Goal: Information Seeking & Learning: Learn about a topic

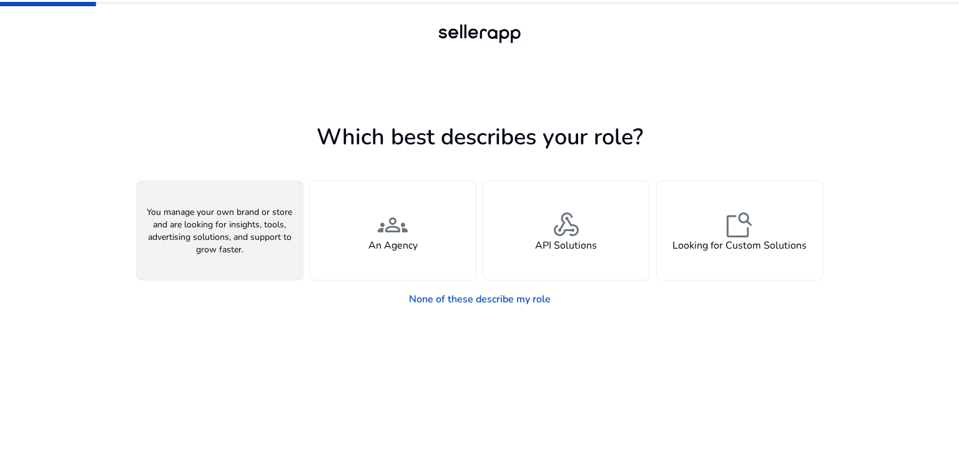
click at [243, 240] on div "person A Seller" at bounding box center [220, 230] width 166 height 99
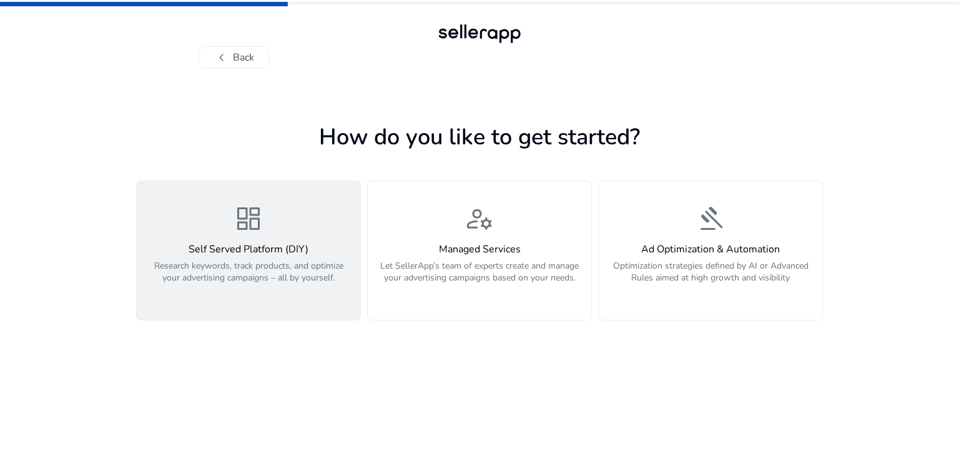
click at [250, 233] on span "dashboard" at bounding box center [248, 218] width 30 height 30
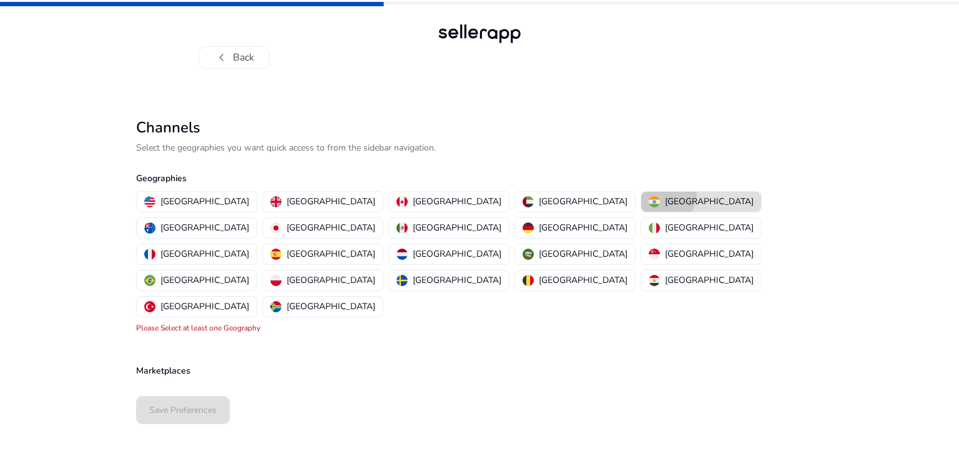
click at [641, 194] on button "[GEOGRAPHIC_DATA]" at bounding box center [701, 202] width 120 height 20
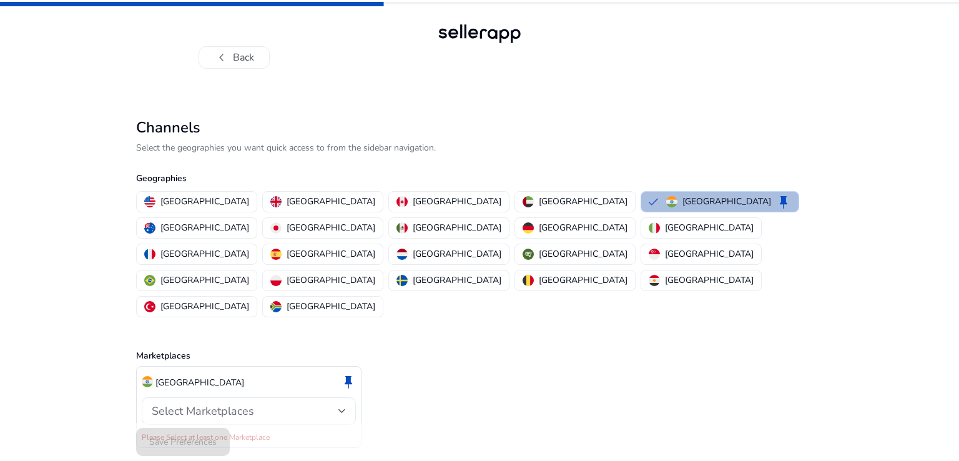
click at [211, 403] on span "Select Marketplaces" at bounding box center [203, 410] width 102 height 15
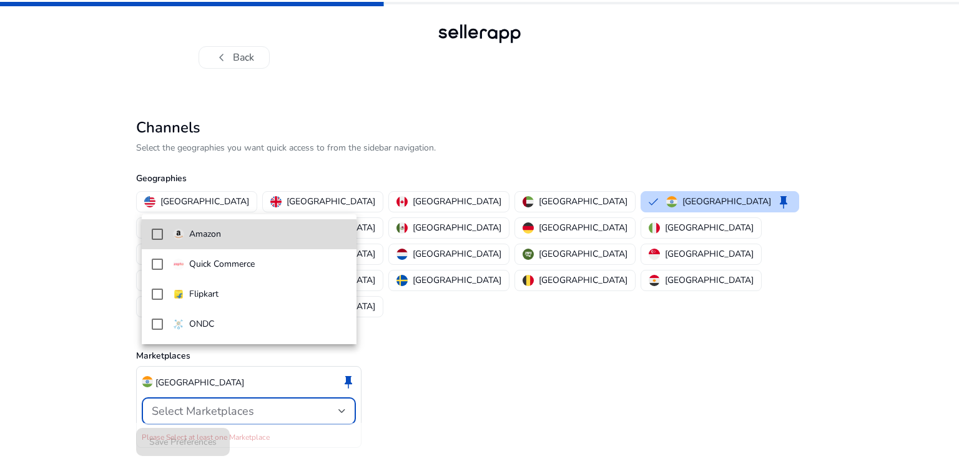
click at [217, 239] on p "Amazon" at bounding box center [205, 234] width 32 height 14
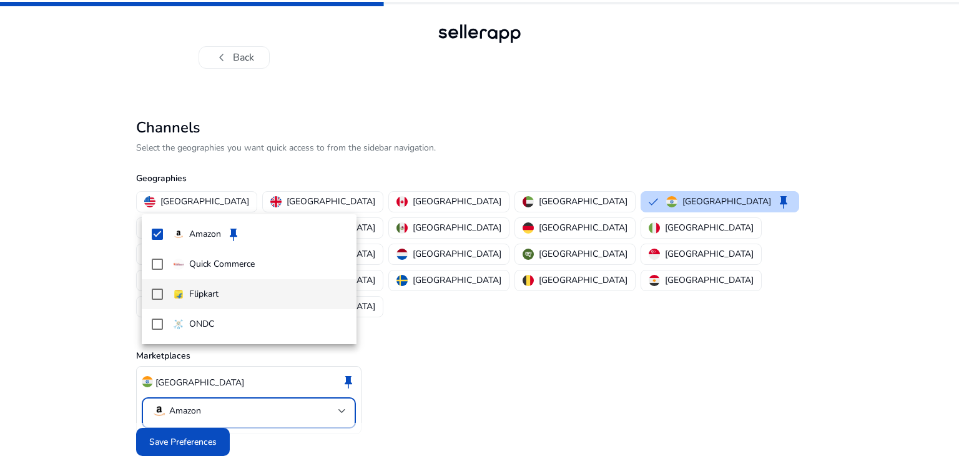
click at [195, 282] on mat-option "Flipkart" at bounding box center [249, 294] width 215 height 30
click at [192, 405] on div at bounding box center [479, 230] width 959 height 461
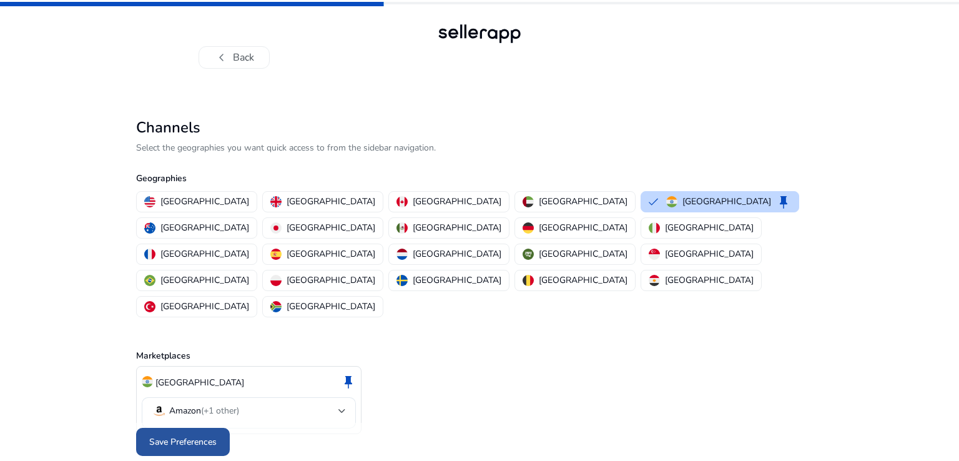
click at [200, 427] on span at bounding box center [183, 442] width 94 height 30
click at [200, 423] on div "Save Preferences" at bounding box center [479, 442] width 687 height 38
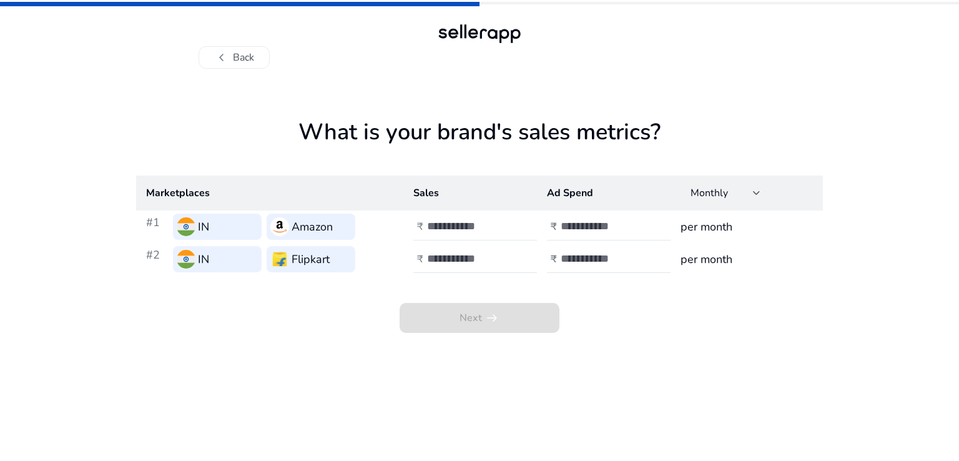
click at [472, 218] on div at bounding box center [483, 226] width 112 height 27
click at [467, 230] on input "number" at bounding box center [469, 226] width 84 height 14
type input "*"
click at [462, 257] on input "number" at bounding box center [469, 259] width 84 height 14
type input "*"
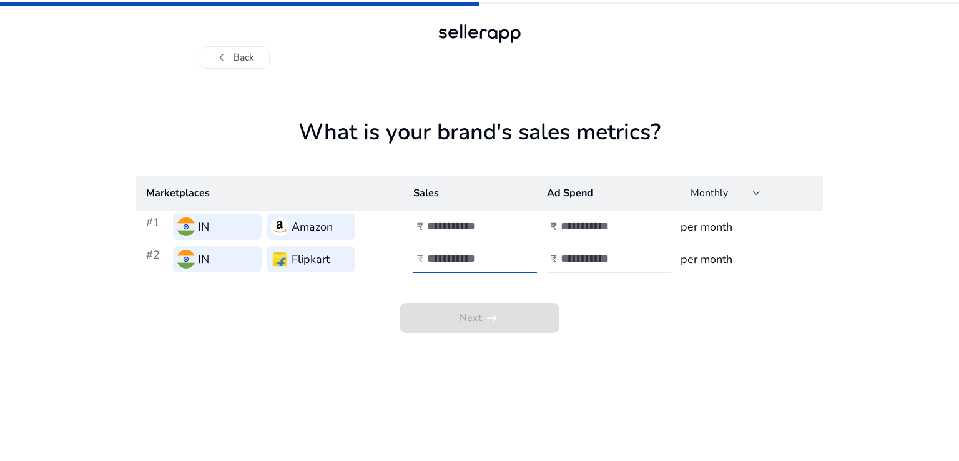
click at [586, 218] on div at bounding box center [617, 226] width 112 height 27
click at [582, 228] on input "number" at bounding box center [603, 226] width 84 height 14
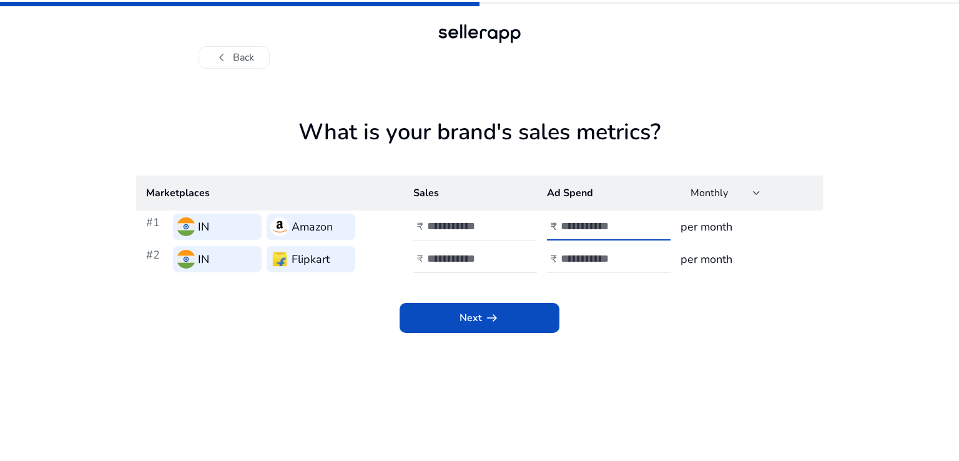
type input "*"
click at [582, 270] on div at bounding box center [617, 258] width 112 height 27
drag, startPoint x: 582, startPoint y: 270, endPoint x: 578, endPoint y: 260, distance: 10.9
click at [578, 260] on div at bounding box center [617, 258] width 112 height 27
click at [578, 260] on input "number" at bounding box center [603, 259] width 84 height 14
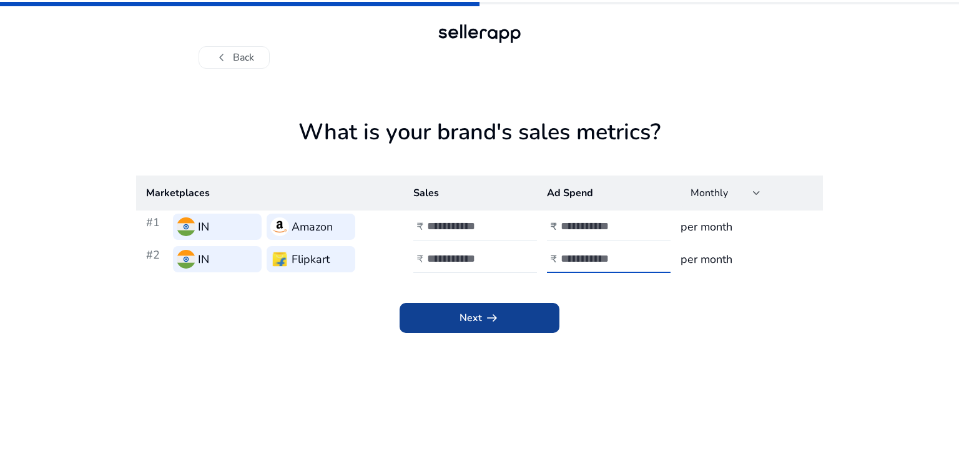
type input "*"
click at [476, 313] on span "Next arrow_right_alt" at bounding box center [479, 317] width 40 height 15
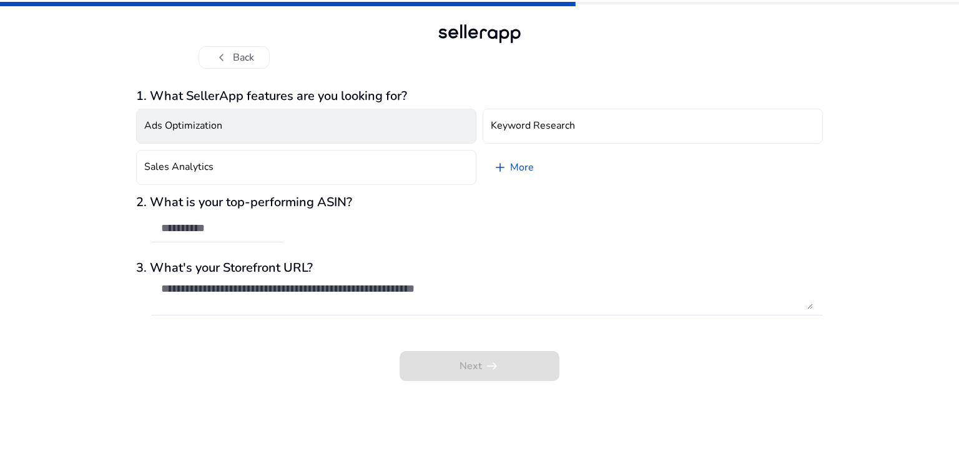
click at [295, 127] on button "Ads Optimization" at bounding box center [306, 126] width 340 height 35
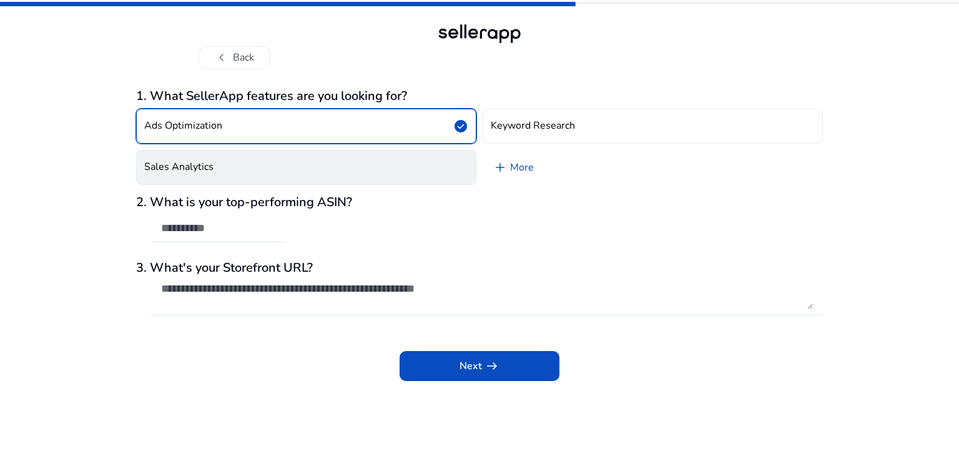
click at [300, 154] on button "Sales Analytics" at bounding box center [306, 167] width 340 height 35
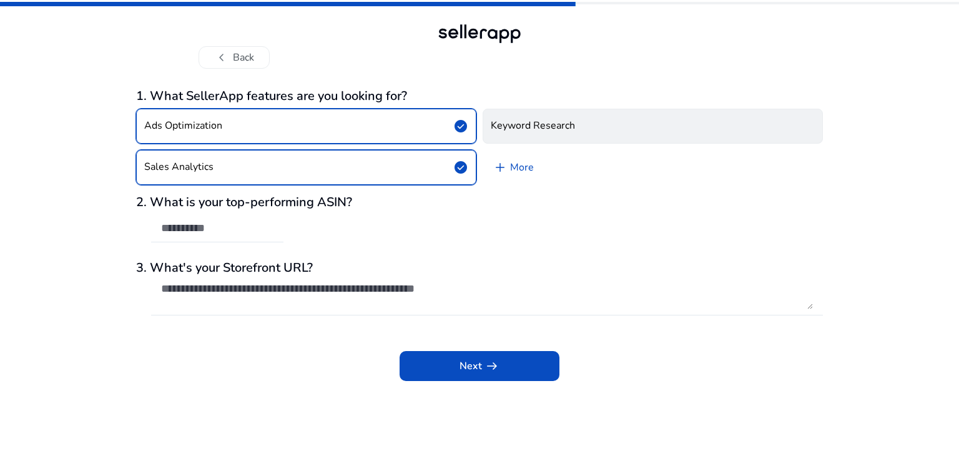
click at [500, 120] on h4 "Keyword Research" at bounding box center [533, 126] width 84 height 12
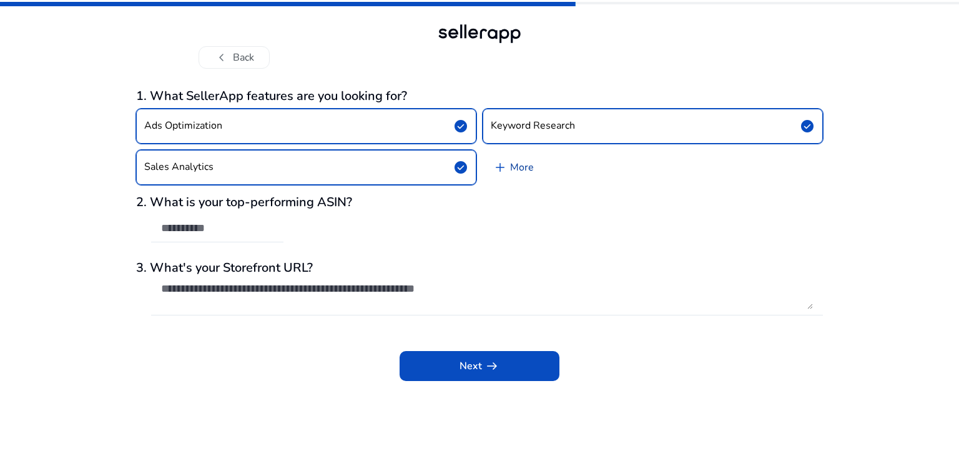
click at [510, 164] on link "add More" at bounding box center [513, 167] width 61 height 35
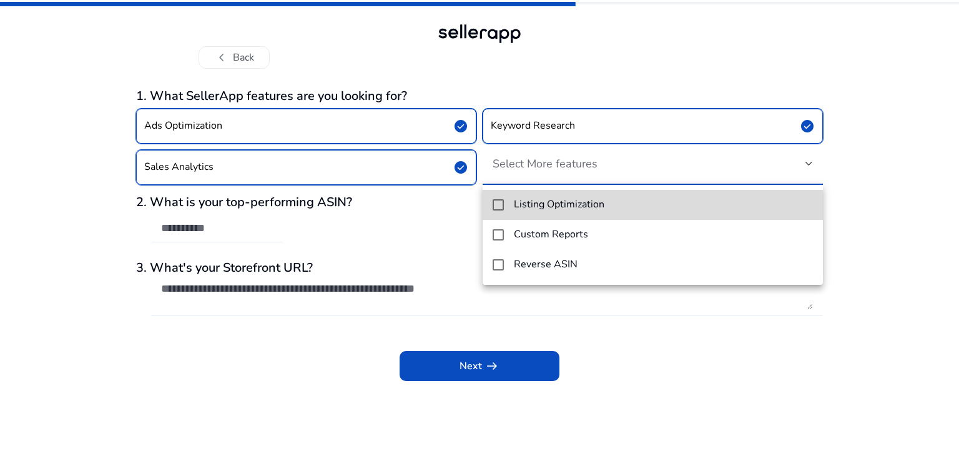
click at [532, 205] on h4 "Listing Optimization" at bounding box center [559, 205] width 91 height 12
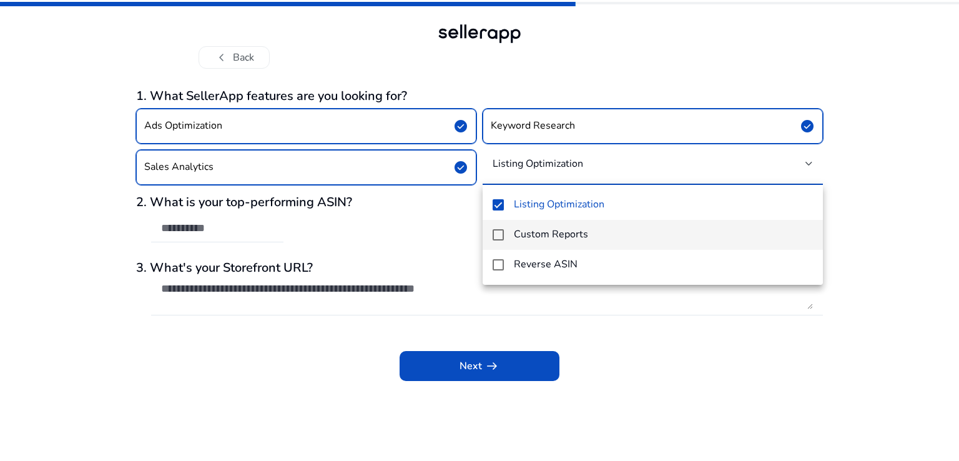
click at [541, 223] on mat-option "Custom Reports" at bounding box center [653, 235] width 340 height 30
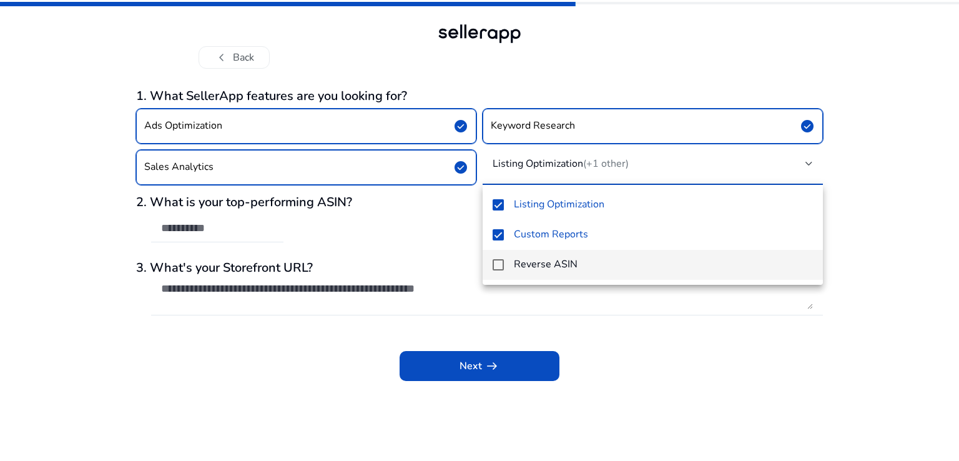
click at [551, 260] on h4 "Reverse ASIN" at bounding box center [546, 264] width 64 height 12
click at [504, 255] on mat-option "Reverse ASIN" at bounding box center [653, 265] width 340 height 30
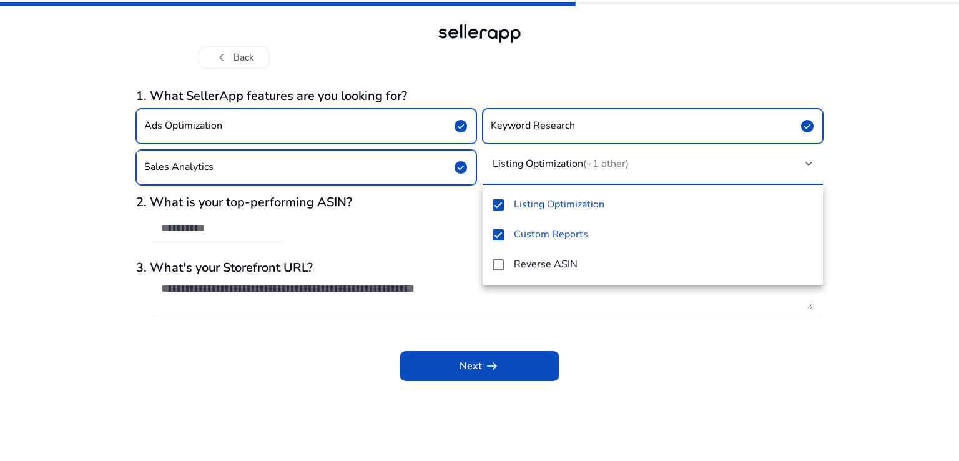
click at [431, 315] on div at bounding box center [479, 230] width 959 height 461
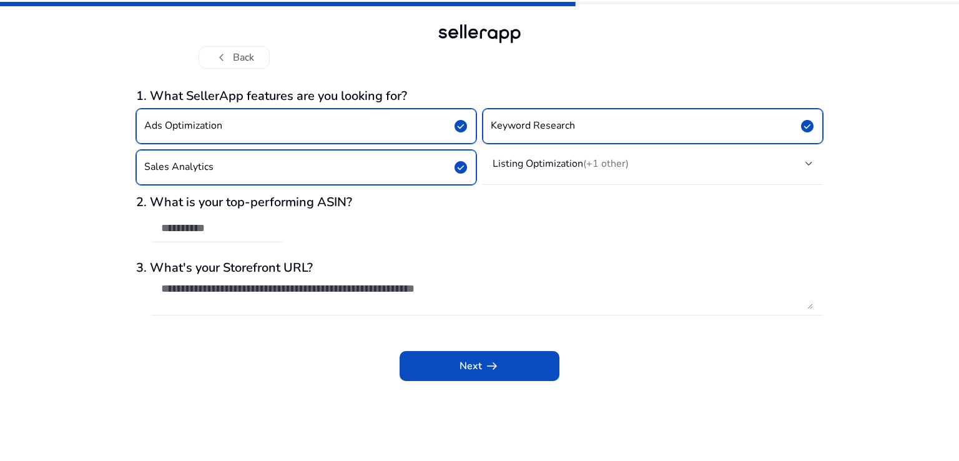
click at [300, 232] on div "2. What is your top-performing ASIN?" at bounding box center [479, 225] width 687 height 61
click at [246, 226] on input "text" at bounding box center [217, 228] width 112 height 14
click at [451, 373] on span at bounding box center [480, 366] width 160 height 30
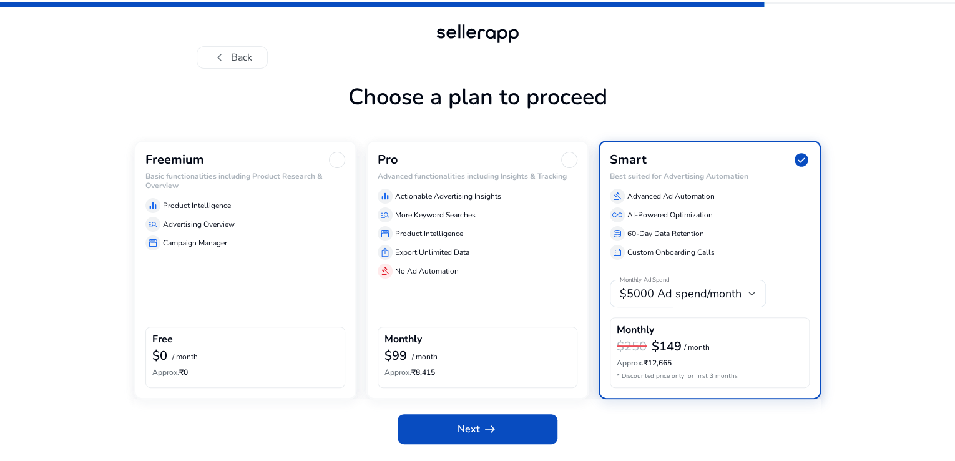
scroll to position [32, 0]
click at [290, 245] on div "storefront Campaign Manager" at bounding box center [245, 242] width 200 height 15
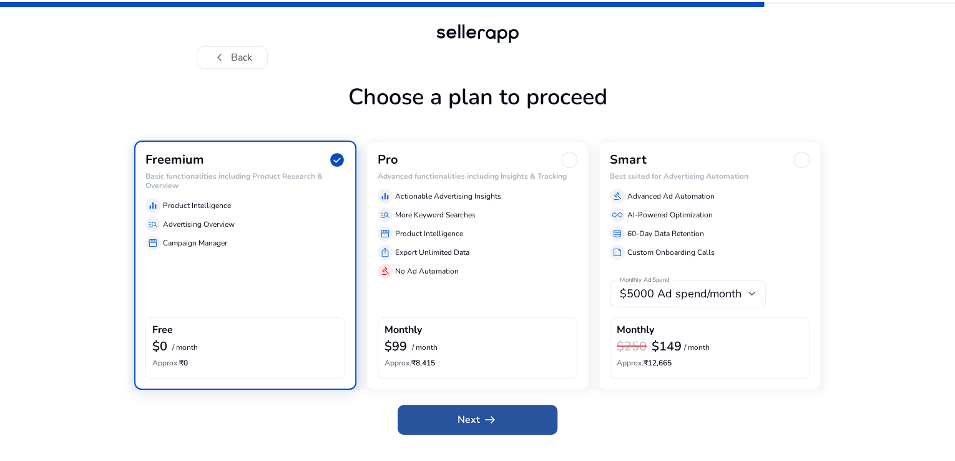
click at [466, 427] on span "Next arrow_right_alt" at bounding box center [478, 419] width 40 height 15
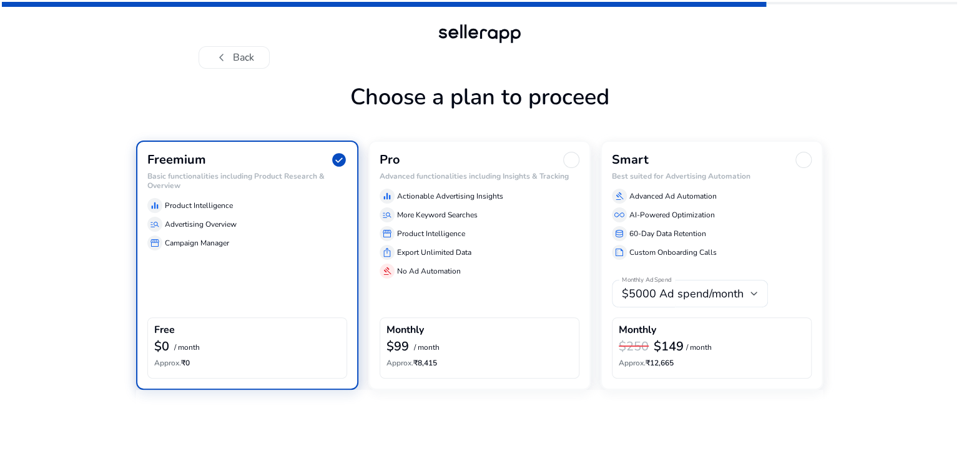
scroll to position [0, 0]
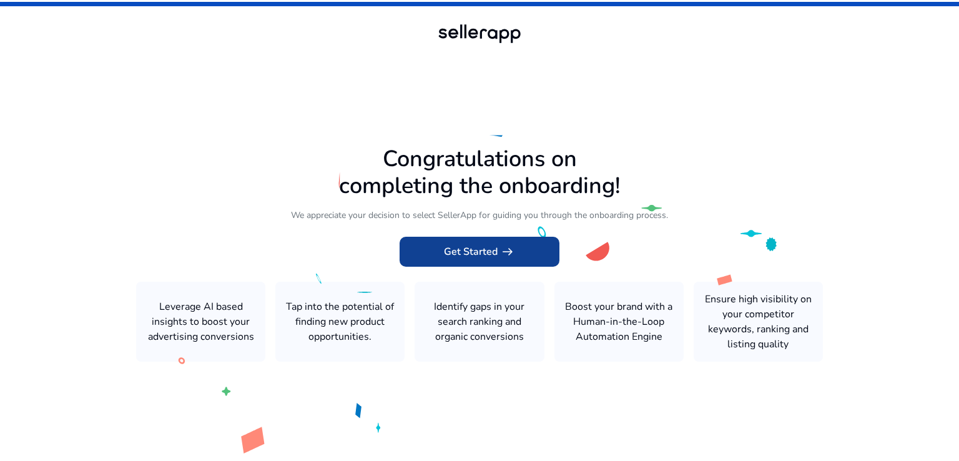
click at [454, 247] on span "Get Started arrow_right_alt" at bounding box center [479, 251] width 71 height 15
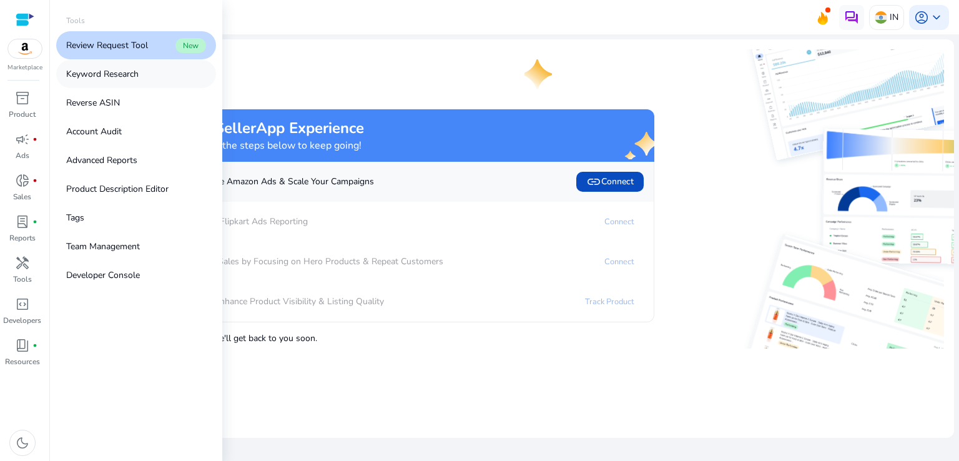
click at [115, 79] on p "Keyword Research" at bounding box center [102, 73] width 72 height 13
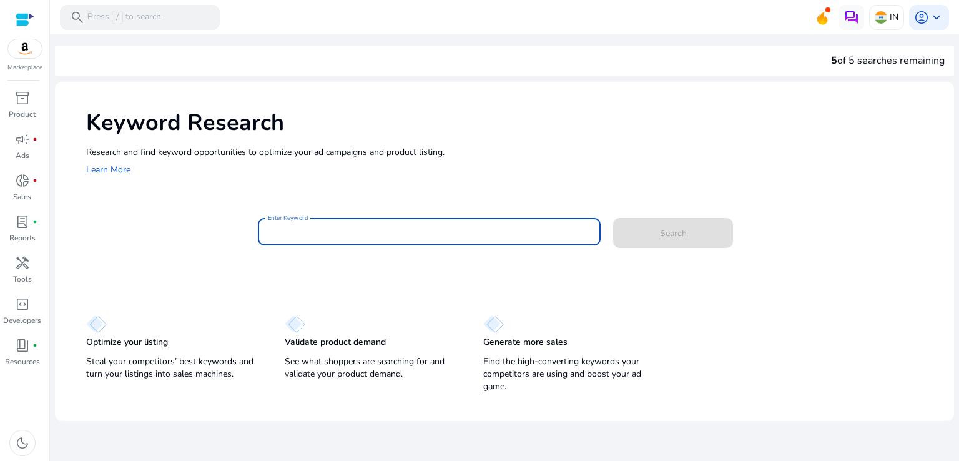
click at [308, 233] on input "Enter Keyword" at bounding box center [429, 232] width 323 height 14
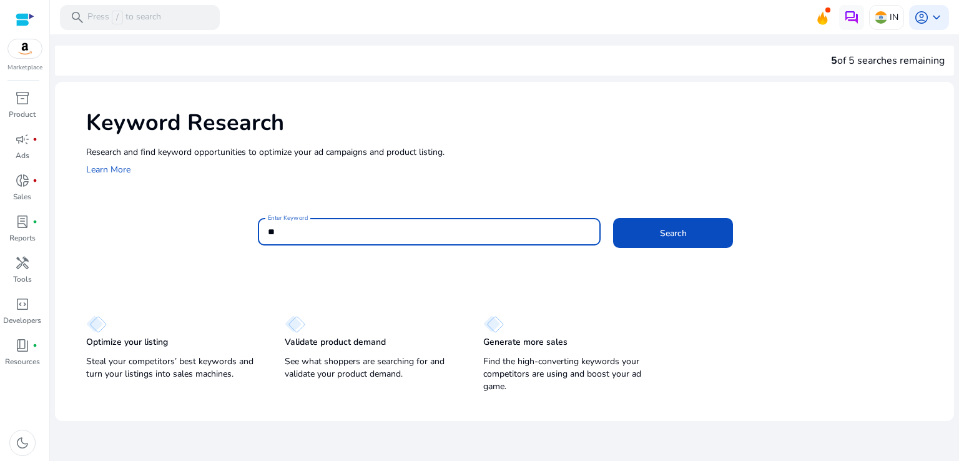
type input "*"
type input "**********"
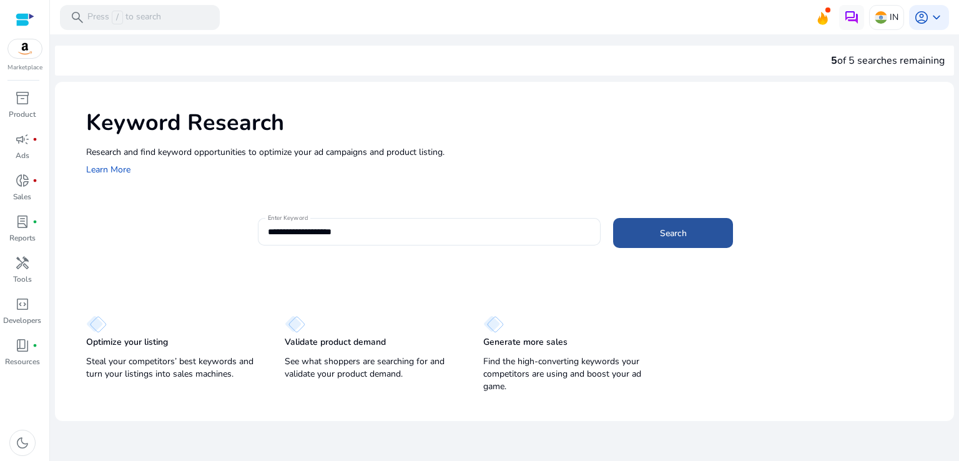
click at [679, 220] on span at bounding box center [673, 233] width 120 height 30
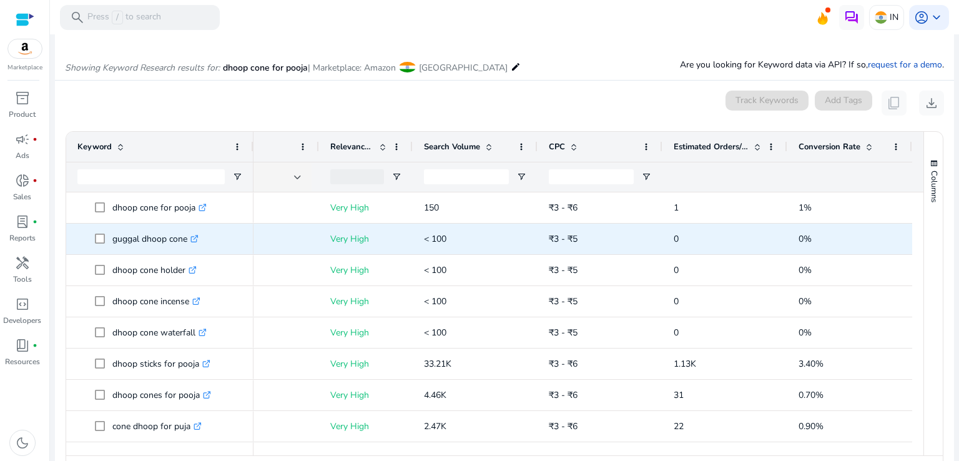
scroll to position [0, 172]
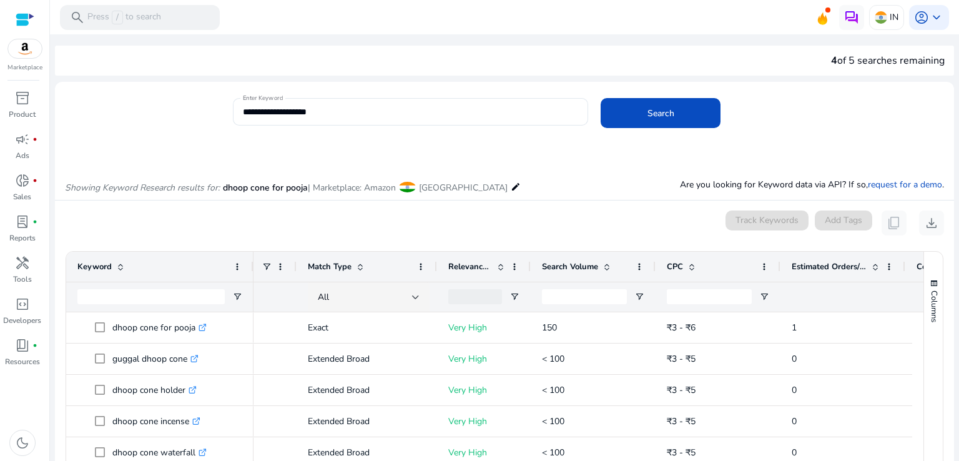
click at [602, 267] on span at bounding box center [607, 267] width 10 height 10
click at [607, 267] on span at bounding box center [607, 267] width 10 height 10
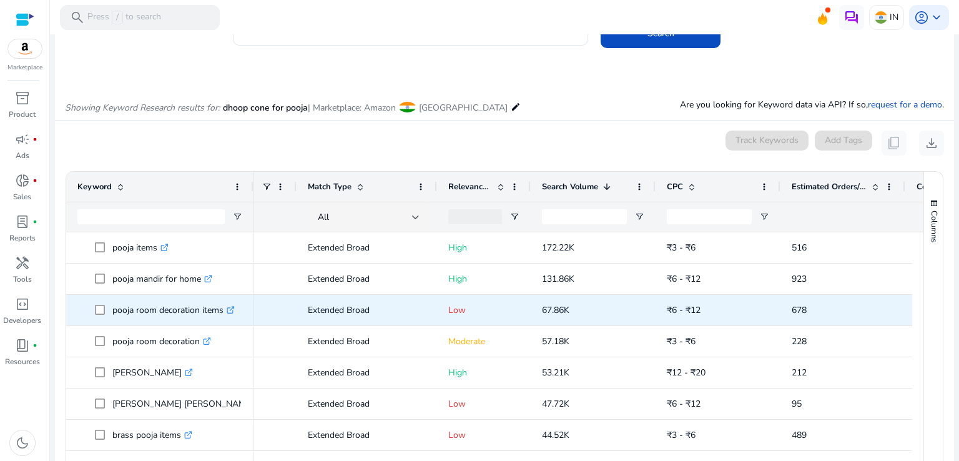
scroll to position [77, 0]
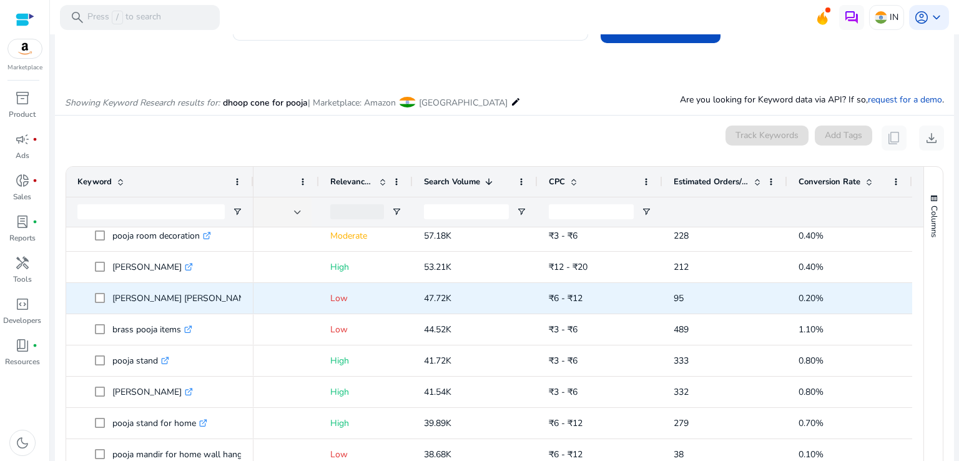
scroll to position [102, 0]
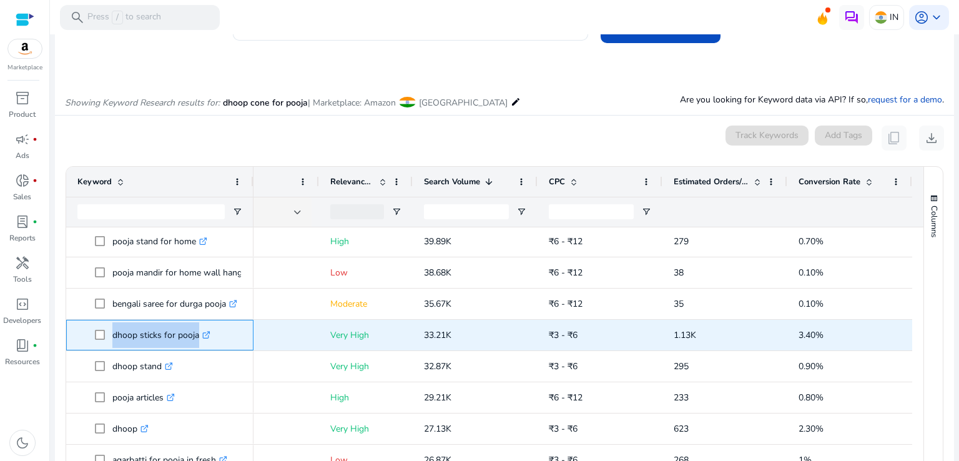
click at [102, 331] on span "dhoop sticks for pooja .st0{fill:#2c8af8}" at bounding box center [168, 335] width 147 height 26
click at [110, 330] on span at bounding box center [103, 335] width 17 height 26
drag, startPoint x: 110, startPoint y: 334, endPoint x: 197, endPoint y: 345, distance: 87.5
click at [197, 345] on span "dhoop sticks for pooja .st0{fill:#2c8af8}" at bounding box center [168, 335] width 147 height 26
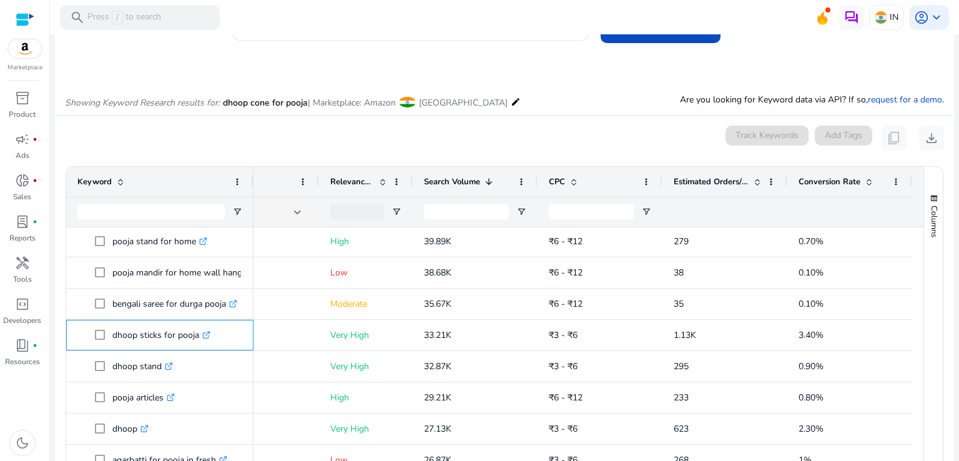
copy span "dhoop sticks for pooja"
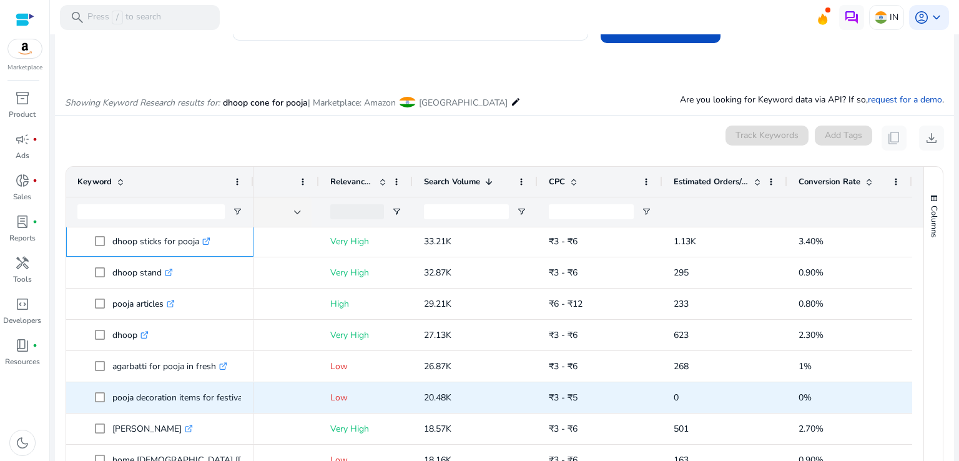
scroll to position [386, 0]
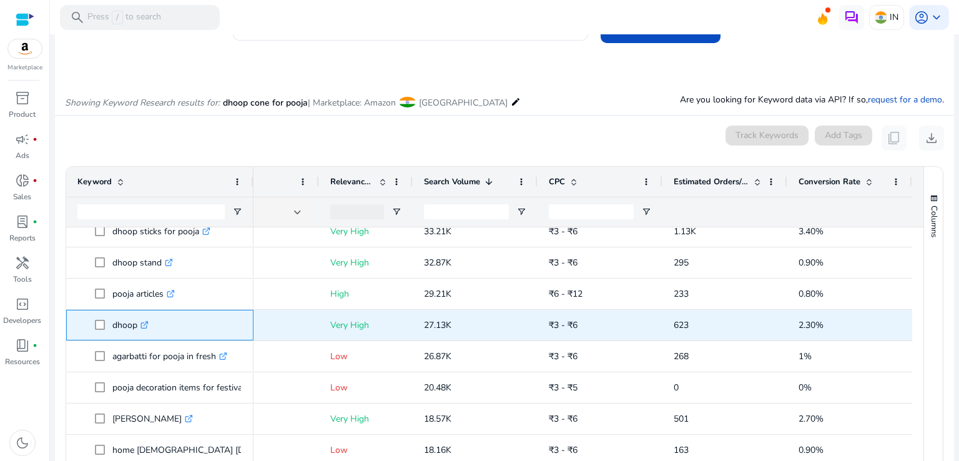
drag, startPoint x: 135, startPoint y: 325, endPoint x: 107, endPoint y: 325, distance: 28.1
click at [107, 325] on span "dhoop .st0{fill:#2c8af8}" at bounding box center [168, 325] width 147 height 26
copy span "dhoop"
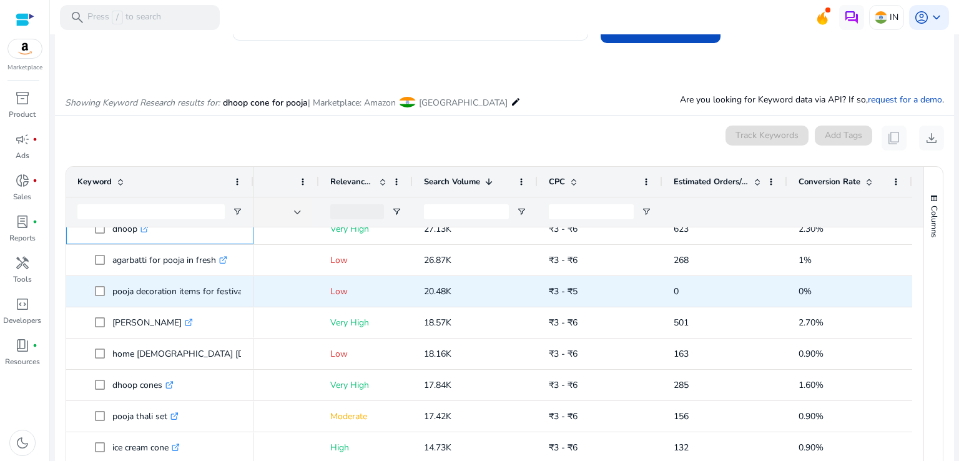
scroll to position [388, 0]
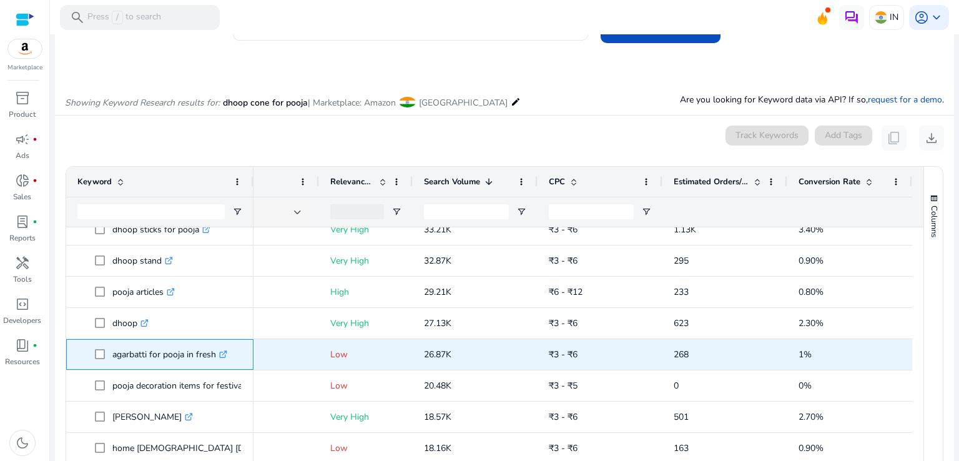
drag, startPoint x: 214, startPoint y: 351, endPoint x: 106, endPoint y: 353, distance: 108.0
click at [106, 353] on span "agarbatti for pooja in fresh .st0{fill:#2c8af8}" at bounding box center [168, 354] width 147 height 26
click at [106, 353] on span at bounding box center [103, 354] width 17 height 26
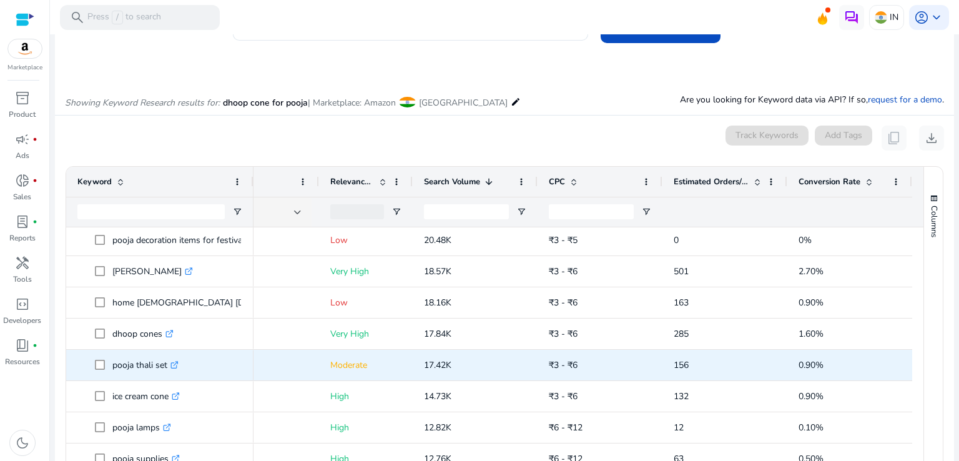
scroll to position [540, 0]
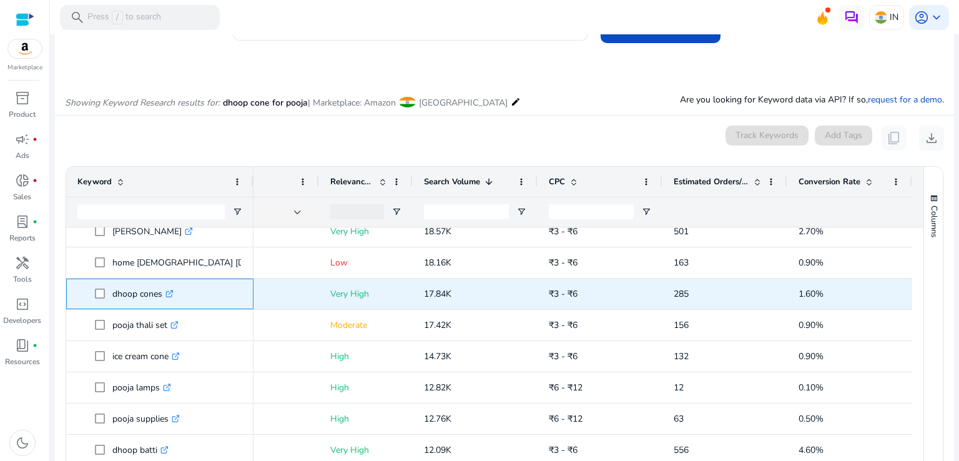
drag, startPoint x: 162, startPoint y: 292, endPoint x: 105, endPoint y: 293, distance: 56.2
click at [105, 293] on span "dhoop cones .st0{fill:#2c8af8}" at bounding box center [168, 294] width 147 height 26
copy span "dhoop cones"
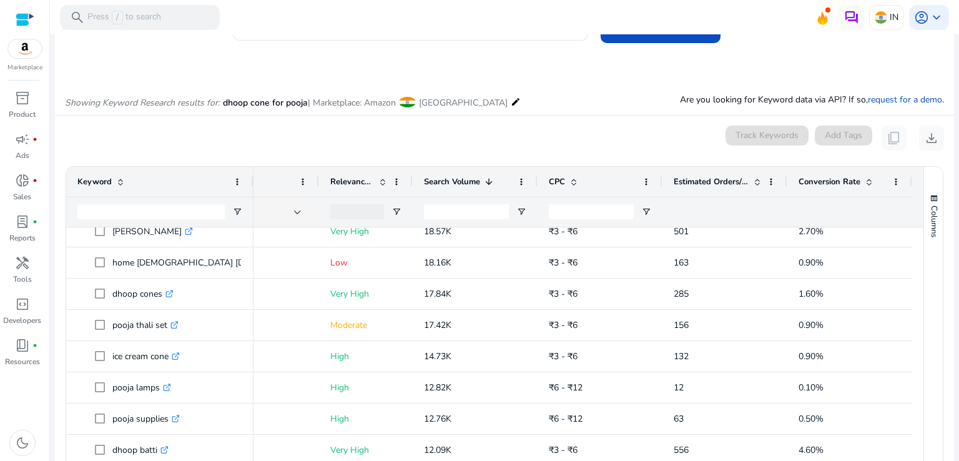
click at [486, 182] on span at bounding box center [489, 182] width 10 height 10
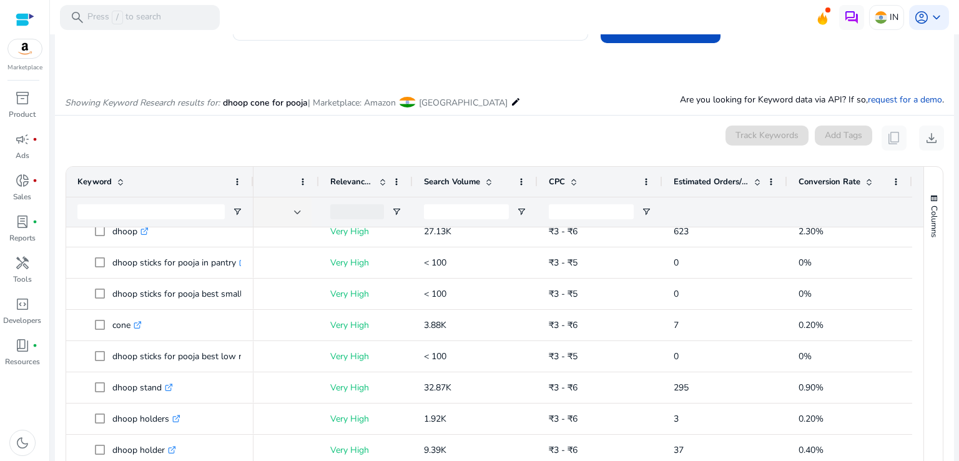
click at [484, 183] on span at bounding box center [489, 182] width 10 height 10
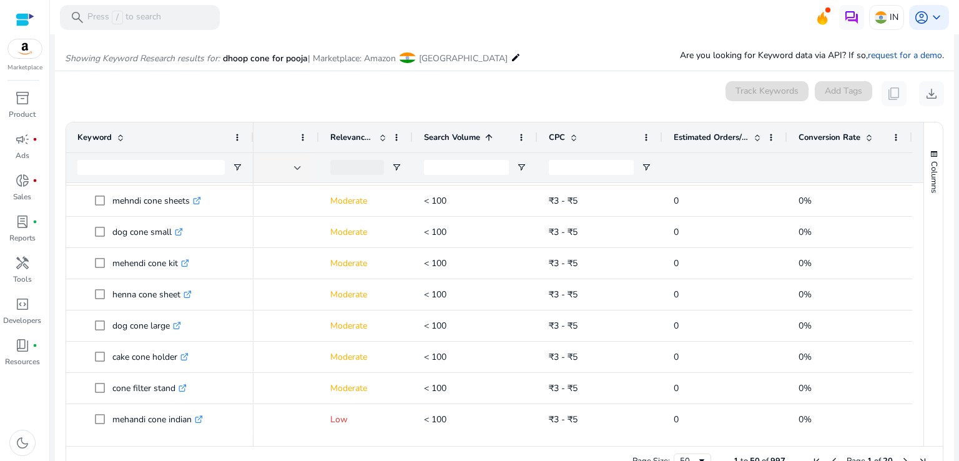
click at [484, 141] on span at bounding box center [489, 137] width 10 height 10
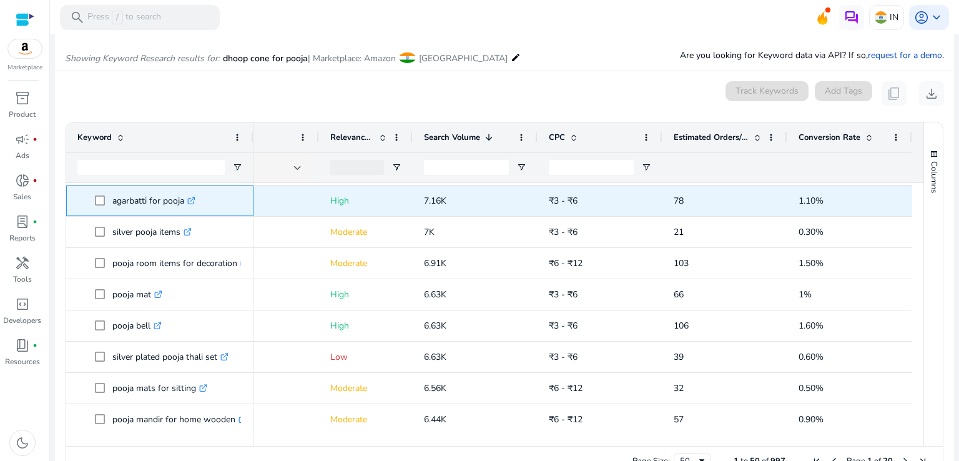
drag, startPoint x: 180, startPoint y: 199, endPoint x: 184, endPoint y: 208, distance: 10.1
click at [184, 208] on p "agarbatti for pooja .st0{fill:#2c8af8}" at bounding box center [153, 201] width 83 height 26
click at [210, 203] on span "agarbatti for pooja .st0{fill:#2c8af8}" at bounding box center [168, 201] width 147 height 26
drag, startPoint x: 185, startPoint y: 197, endPoint x: 110, endPoint y: 205, distance: 75.3
click at [110, 205] on span "agarbatti for pooja .st0{fill:#2c8af8}" at bounding box center [168, 201] width 147 height 26
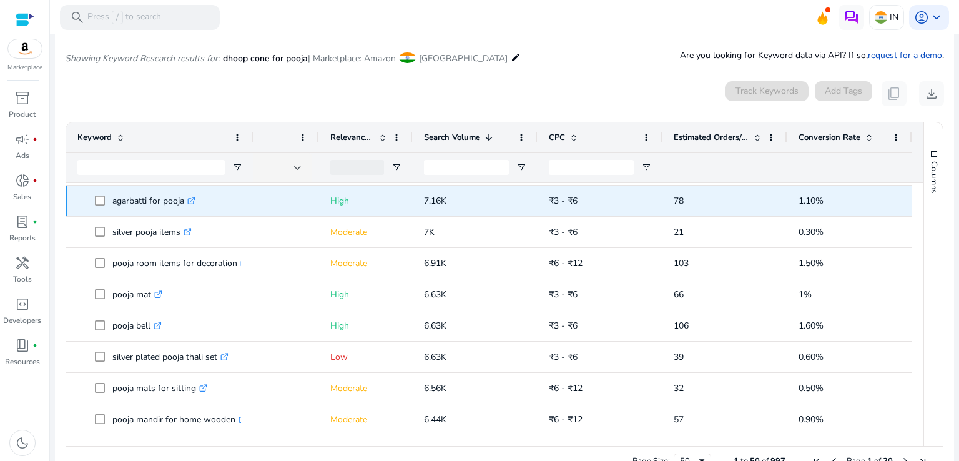
copy span "agarbatti for pooja"
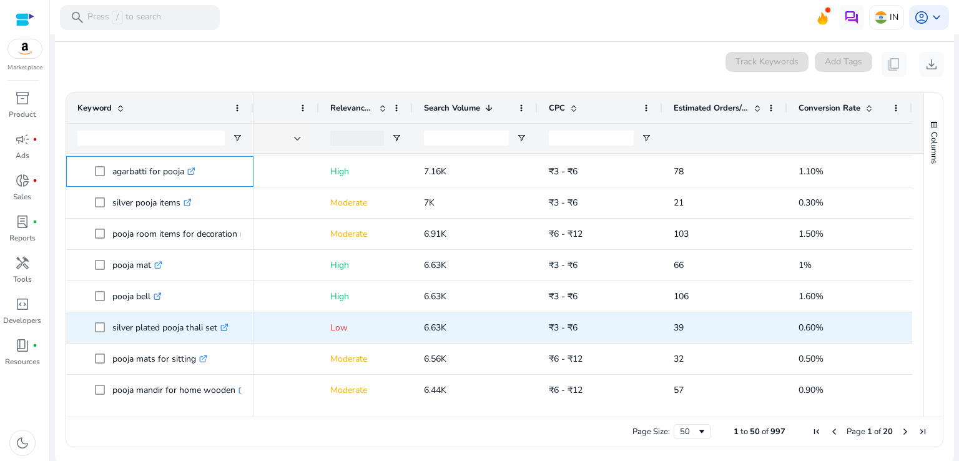
scroll to position [161, 0]
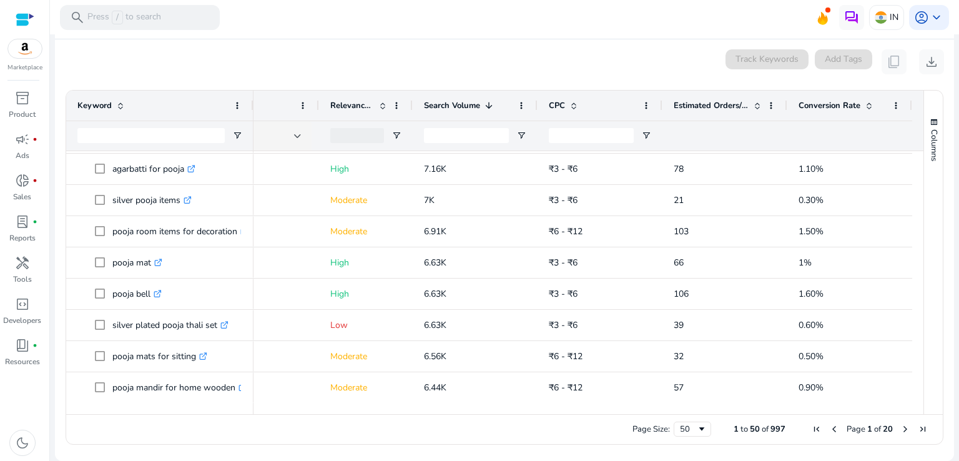
click at [900, 426] on span "Next Page" at bounding box center [905, 429] width 10 height 10
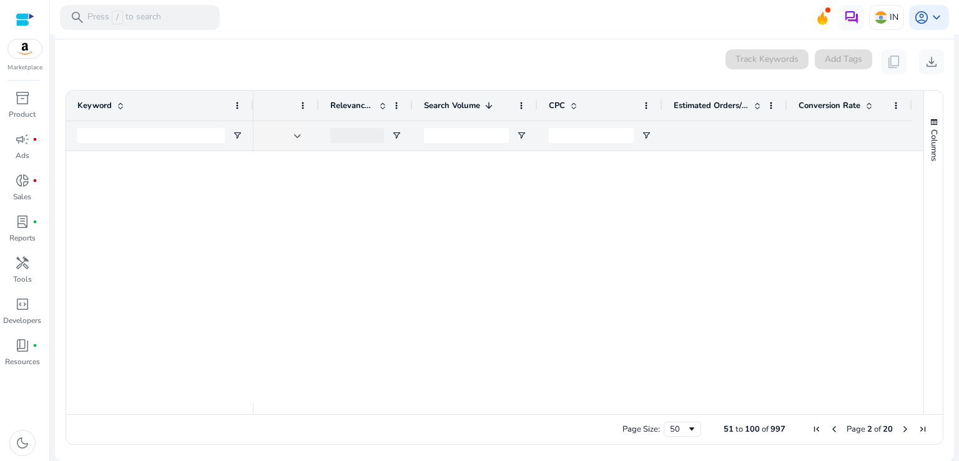
scroll to position [0, 0]
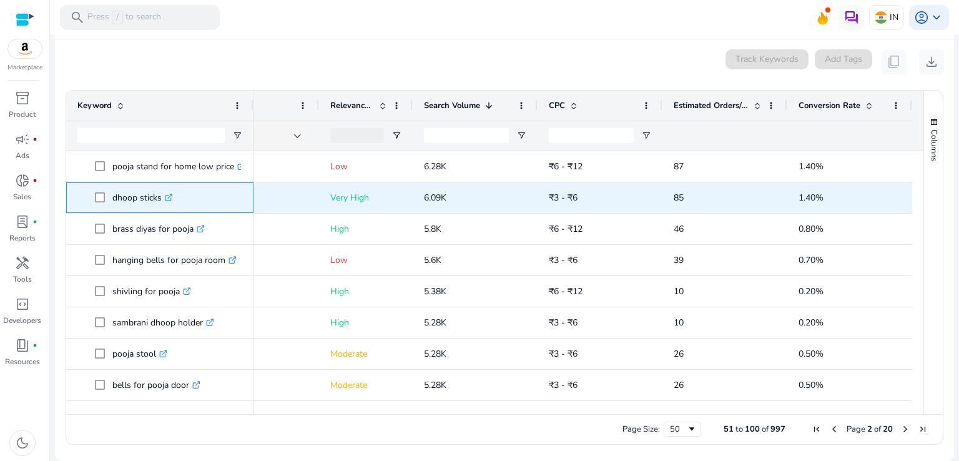
drag, startPoint x: 160, startPoint y: 195, endPoint x: 106, endPoint y: 198, distance: 53.7
click at [106, 198] on span "dhoop sticks .st0{fill:#2c8af8}" at bounding box center [168, 198] width 147 height 26
copy span "dhoop sticks"
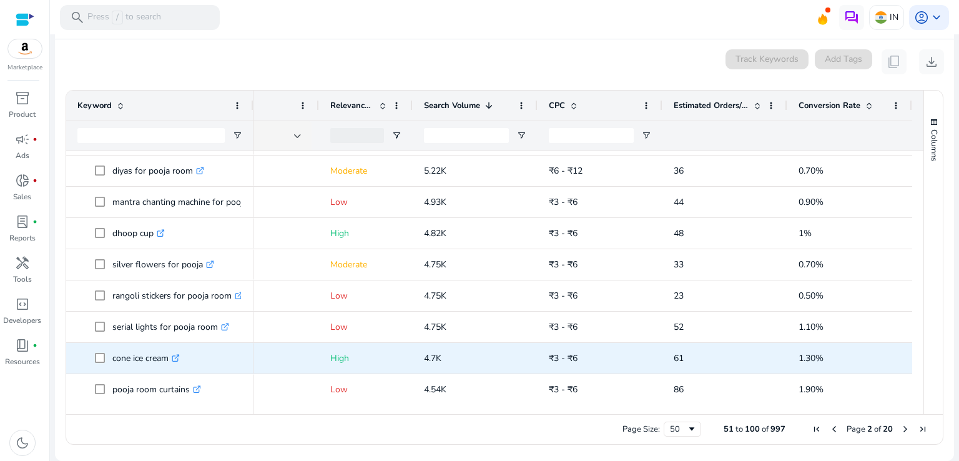
scroll to position [246, 0]
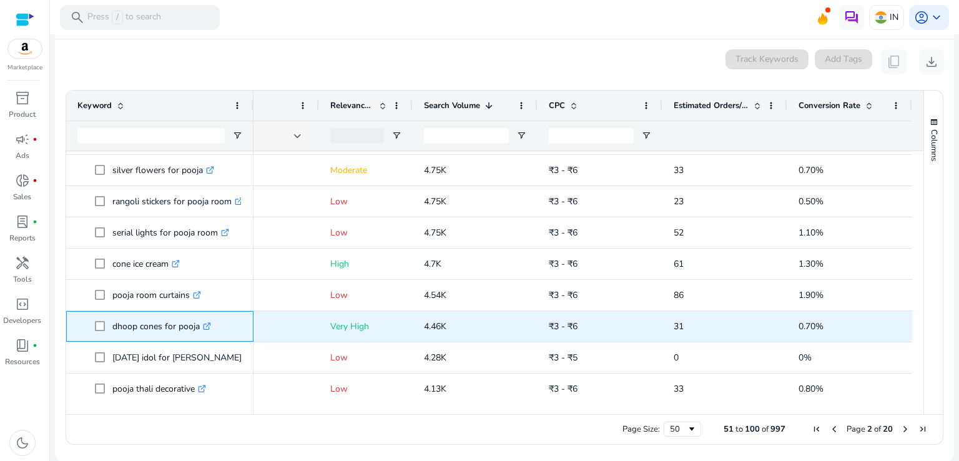
click at [95, 320] on span "dhoop cones for pooja .st0{fill:#2c8af8}" at bounding box center [168, 326] width 147 height 26
copy span "dhoop cones for pooja"
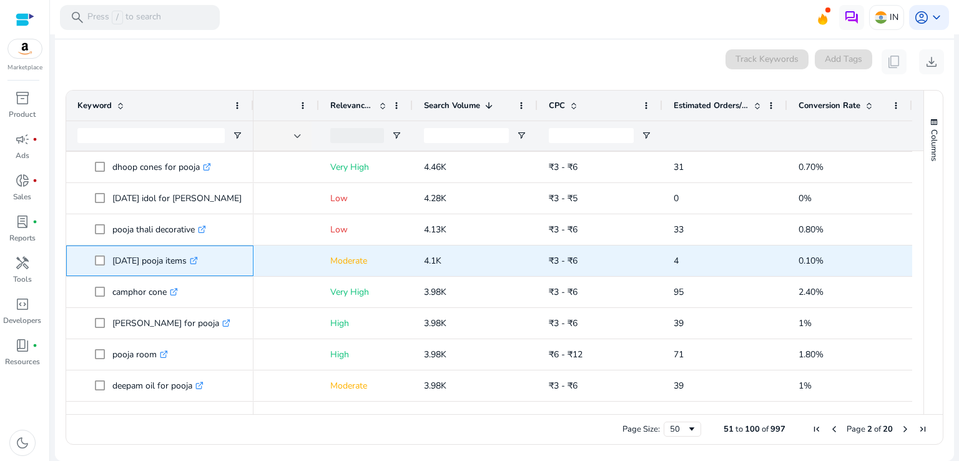
drag, startPoint x: 180, startPoint y: 260, endPoint x: 190, endPoint y: 265, distance: 10.6
click at [190, 265] on p "diwali pooja items .st0{fill:#2c8af8}" at bounding box center [155, 261] width 86 height 26
click at [217, 275] on div "diwali pooja items .st0{fill:#2c8af8}" at bounding box center [159, 260] width 187 height 31
drag, startPoint x: 180, startPoint y: 260, endPoint x: 128, endPoint y: 260, distance: 52.4
click at [128, 260] on p "diwali pooja items .st0{fill:#2c8af8}" at bounding box center [155, 261] width 86 height 26
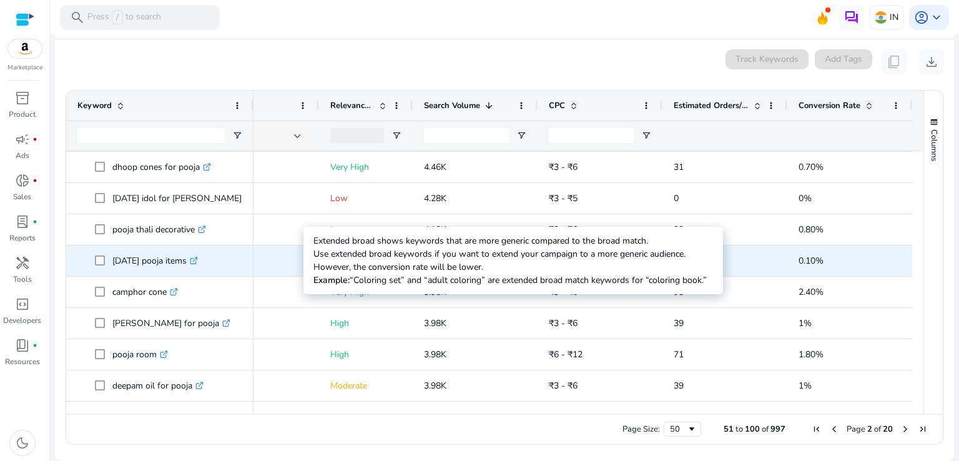
click at [260, 260] on p "Extended Broad" at bounding box center [249, 261] width 118 height 26
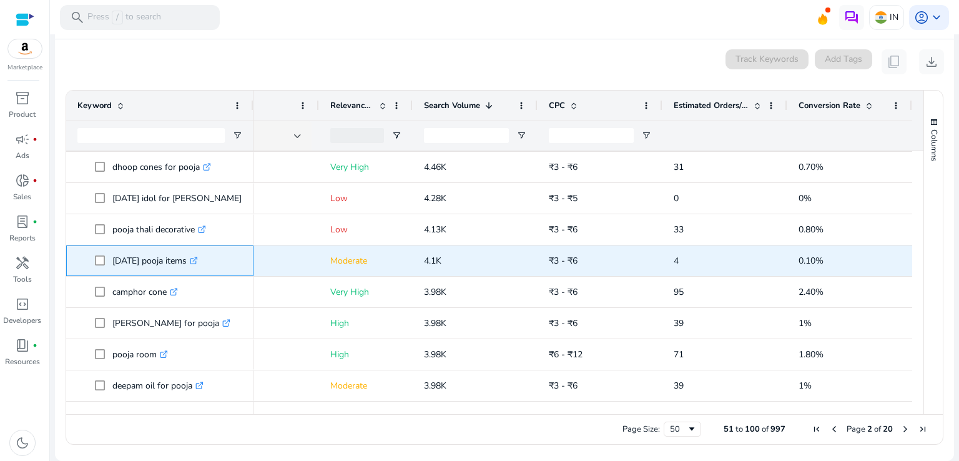
drag, startPoint x: 181, startPoint y: 257, endPoint x: 109, endPoint y: 261, distance: 72.5
click at [109, 261] on span "diwali pooja items .st0{fill:#2c8af8}" at bounding box center [168, 261] width 147 height 26
copy span "diwali pooja items"
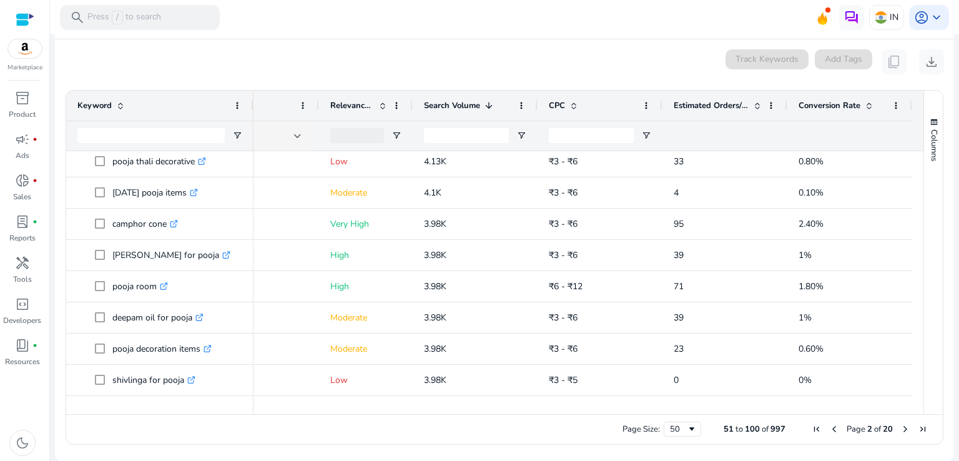
click at [272, 428] on div "Page Size: 50 51 to 100 of 997 Page 2 of 20" at bounding box center [504, 429] width 876 height 30
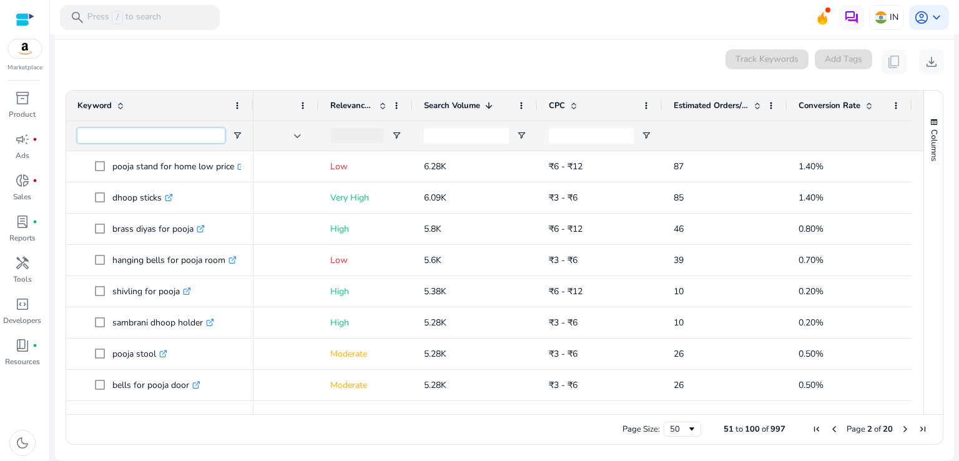
click at [136, 138] on input "Keyword Filter Input" at bounding box center [150, 135] width 147 height 15
paste input "**********"
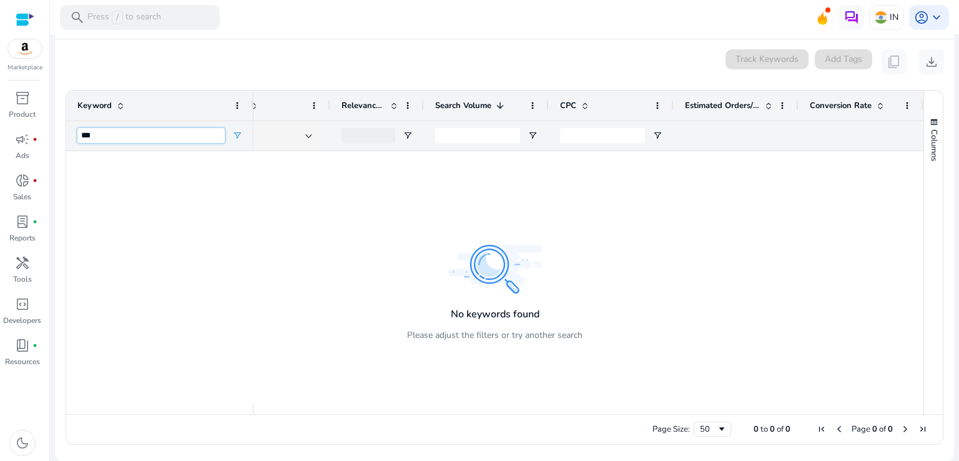
type input "*"
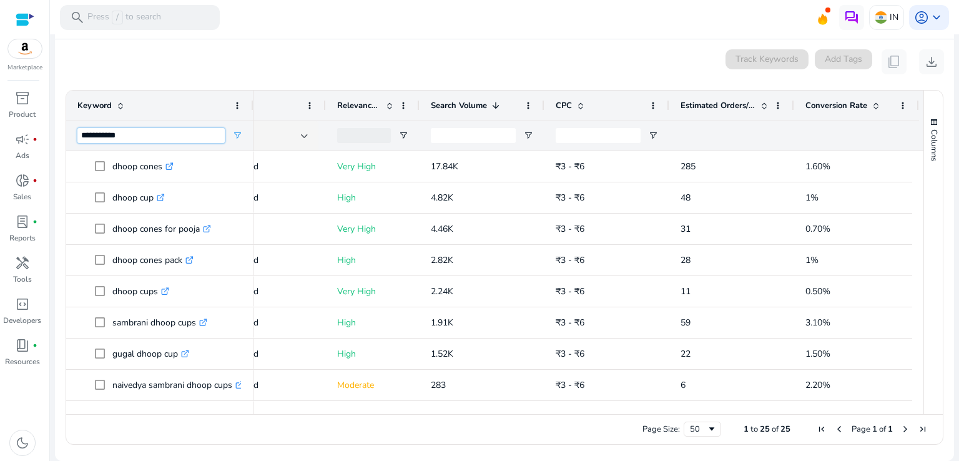
type input "**********"
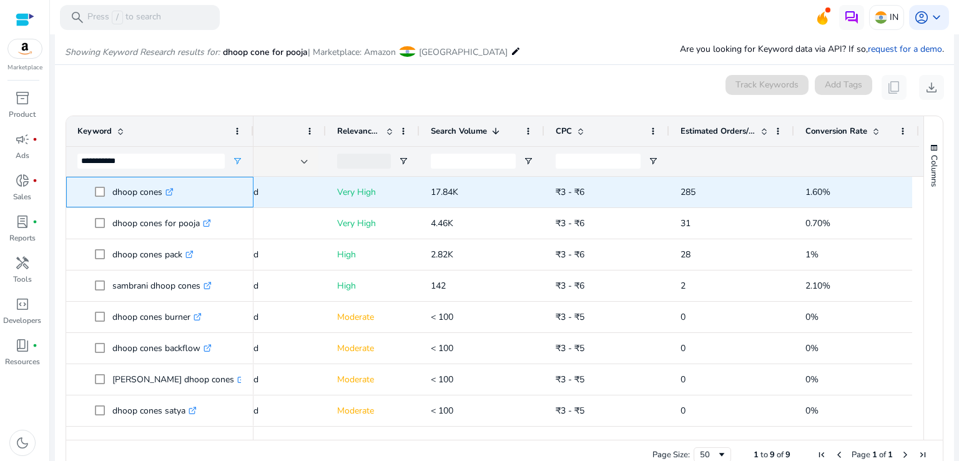
drag, startPoint x: 161, startPoint y: 192, endPoint x: 109, endPoint y: 199, distance: 52.8
click at [109, 199] on span "dhoop cones .st0{fill:#2c8af8}" at bounding box center [168, 192] width 147 height 26
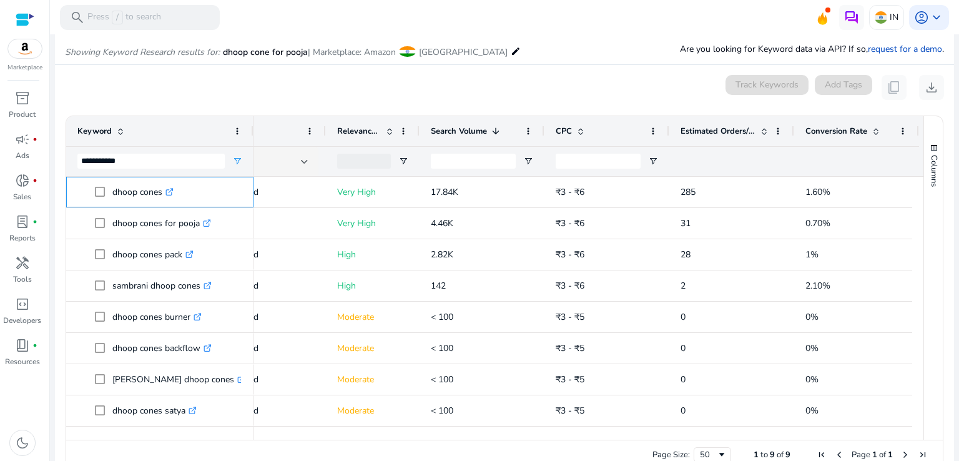
copy span "dhoop cones"
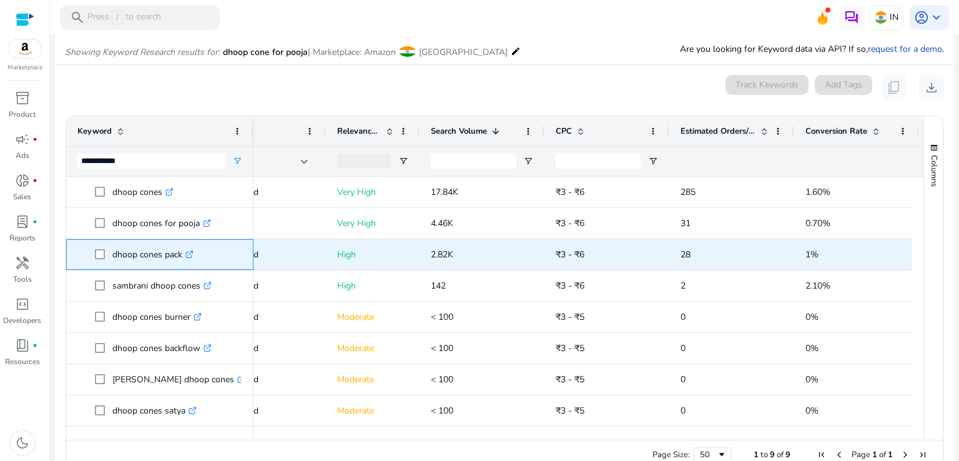
click at [101, 255] on span "dhoop cones pack .st0{fill:#2c8af8}" at bounding box center [168, 255] width 147 height 26
copy span "dhoop cones pack"
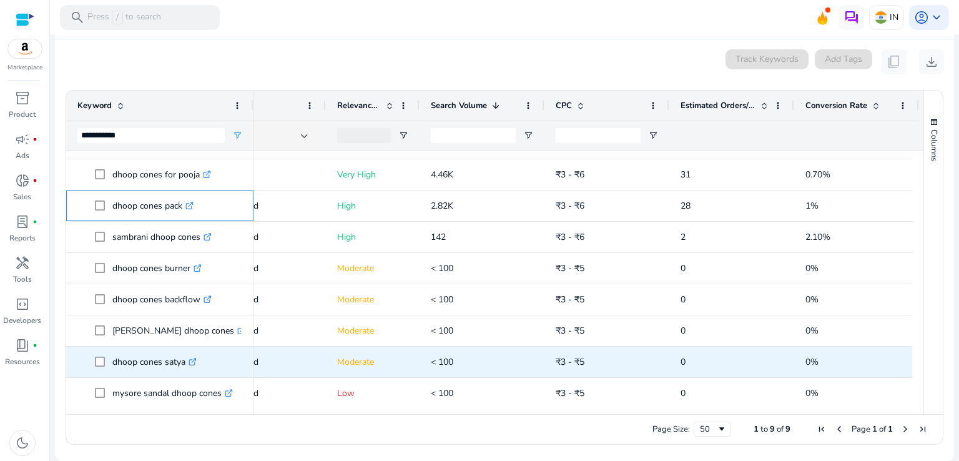
scroll to position [20, 0]
